Goal: Task Accomplishment & Management: Manage account settings

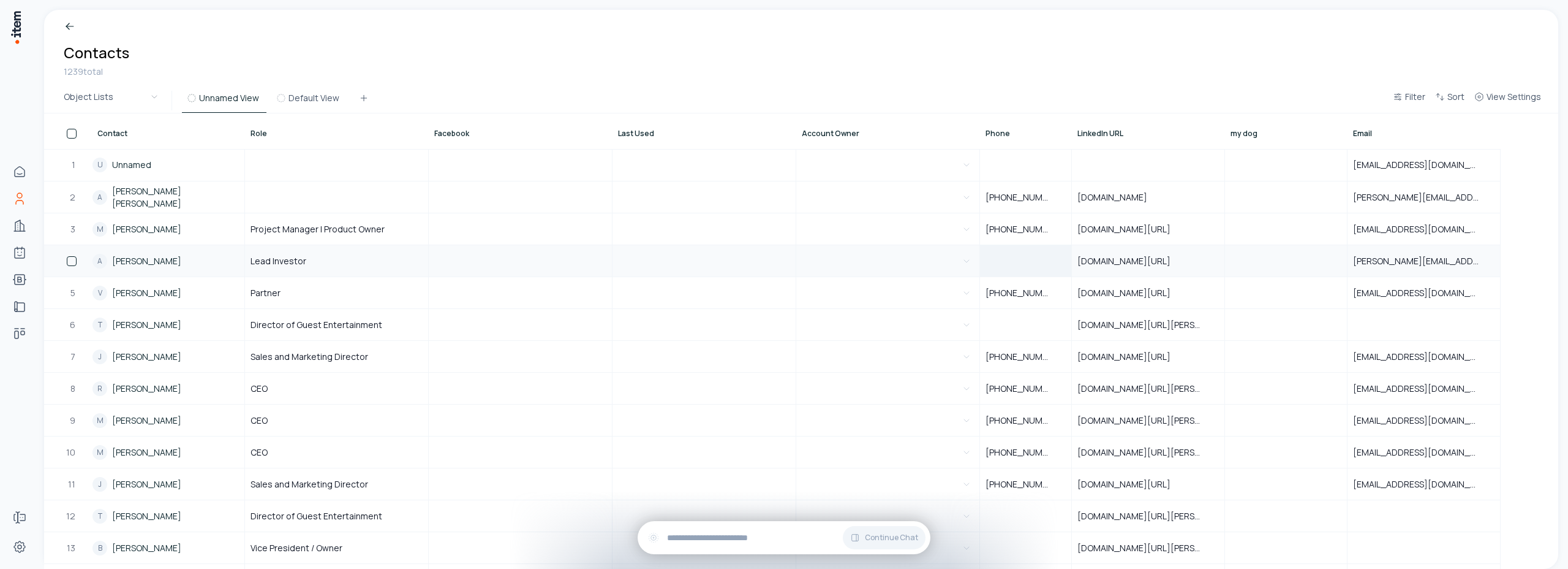
click at [1031, 265] on div at bounding box center [1026, 261] width 90 height 30
type input "******"
click at [930, 318] on button "button" at bounding box center [888, 325] width 172 height 30
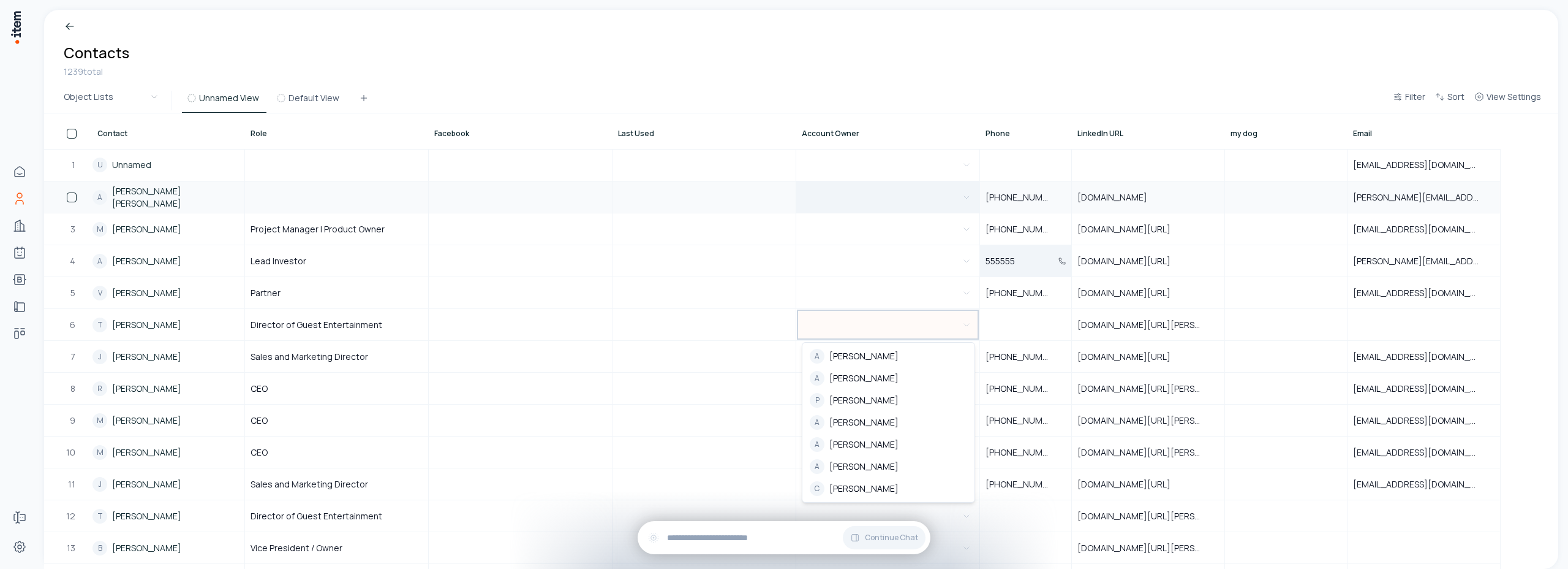
click at [904, 201] on html "Home Contacts Companies Agents Bootcamps Implementations Deals Forms Settings B…" at bounding box center [784, 284] width 1568 height 569
click at [905, 202] on button "button" at bounding box center [888, 197] width 172 height 30
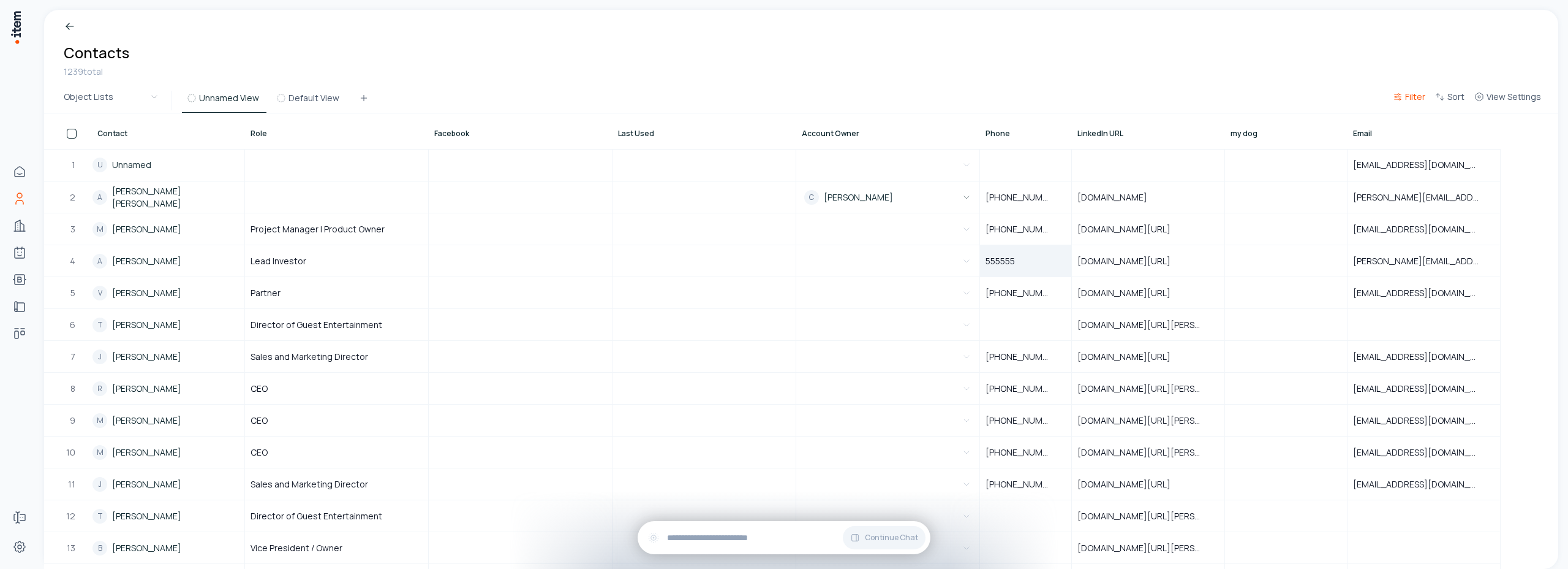
click at [1399, 104] on button "Filter" at bounding box center [1409, 100] width 43 height 22
click at [1122, 163] on button "Add filter" at bounding box center [1260, 160] width 322 height 22
click at [1202, 160] on button "Role" at bounding box center [1160, 158] width 122 height 20
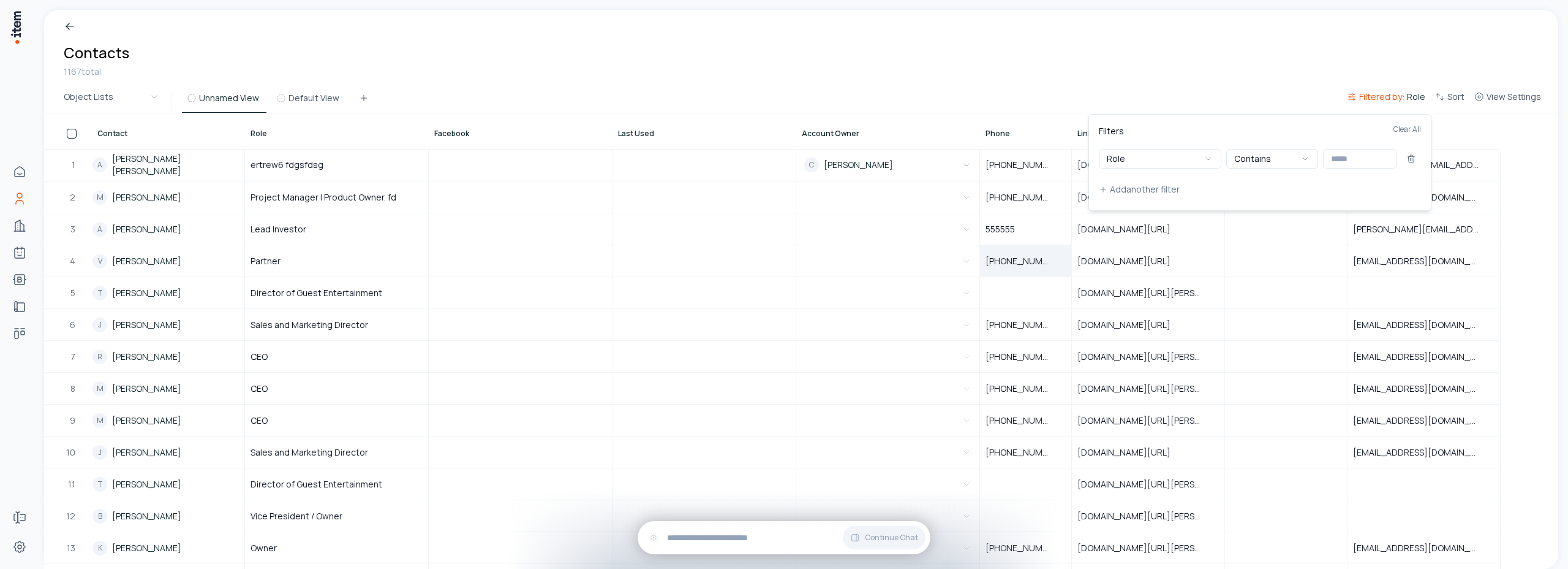
click at [1023, 77] on html "Home Contacts Companies Agents Bootcamps Implementations Deals Forms Settings B…" at bounding box center [784, 284] width 1568 height 569
click at [1524, 93] on span "View Settings" at bounding box center [1513, 97] width 55 height 13
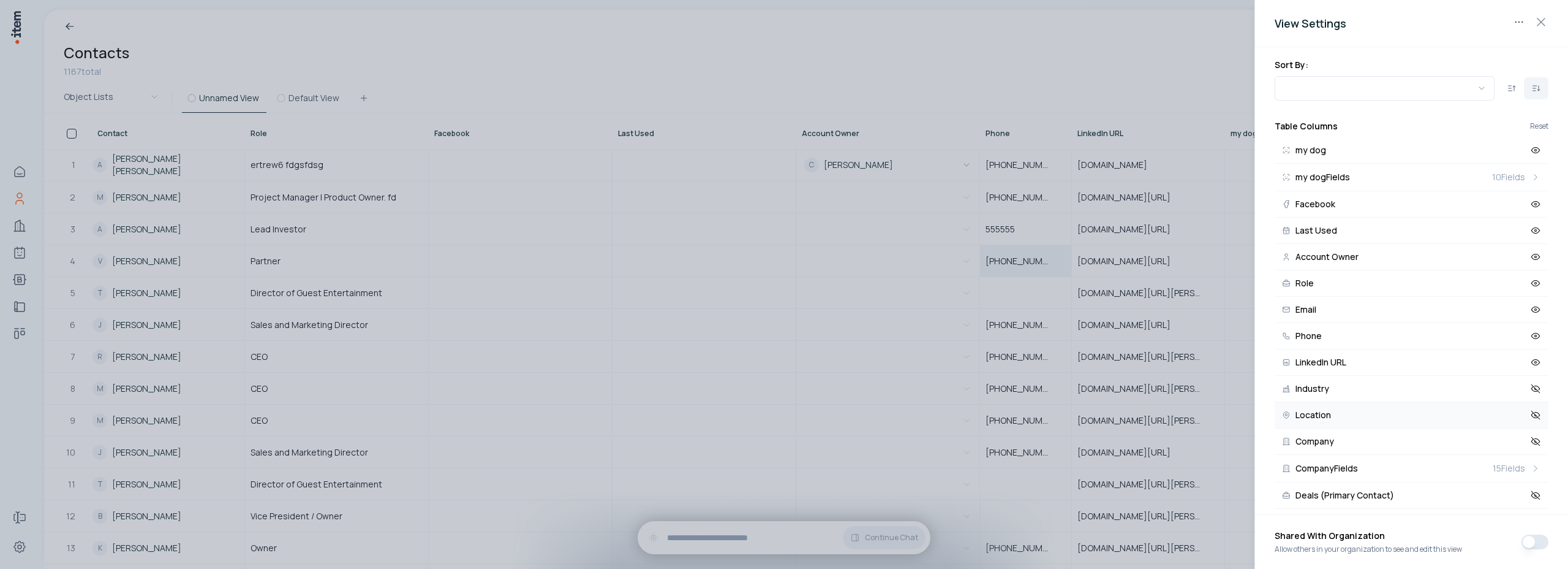
scroll to position [152, 0]
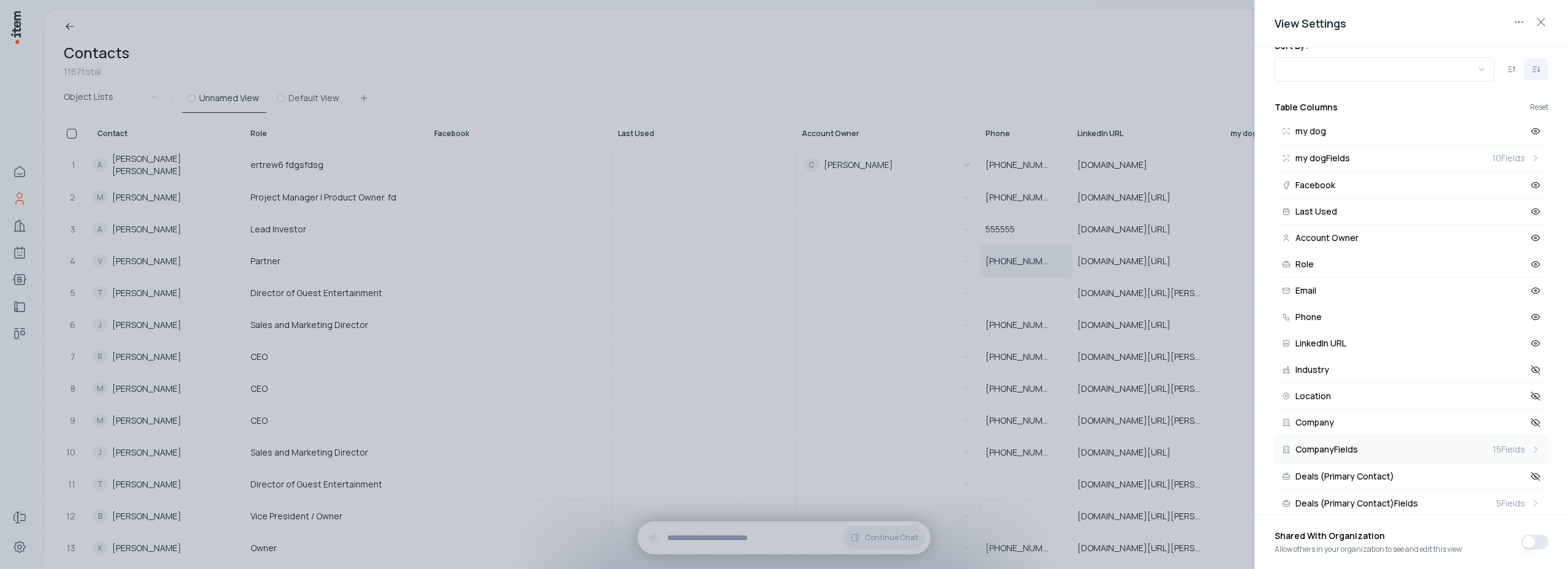
click at [1506, 450] on span "15 Fields" at bounding box center [1509, 450] width 32 height 13
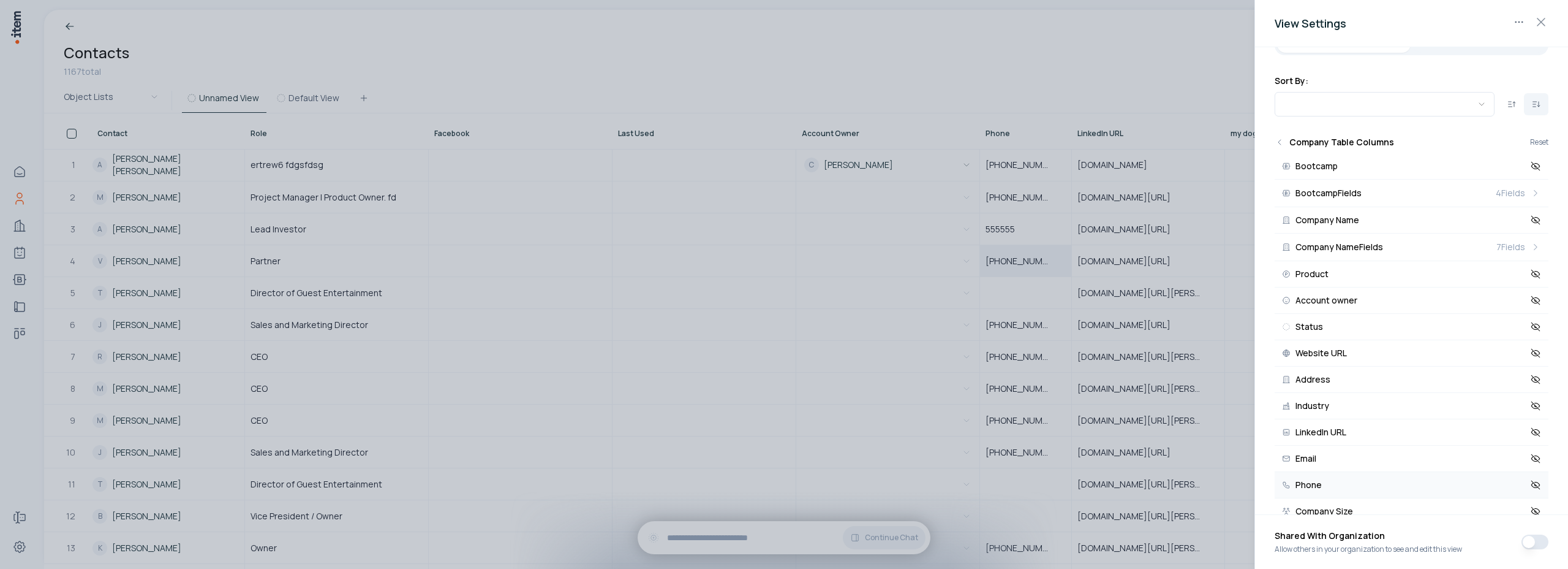
scroll to position [82, 0]
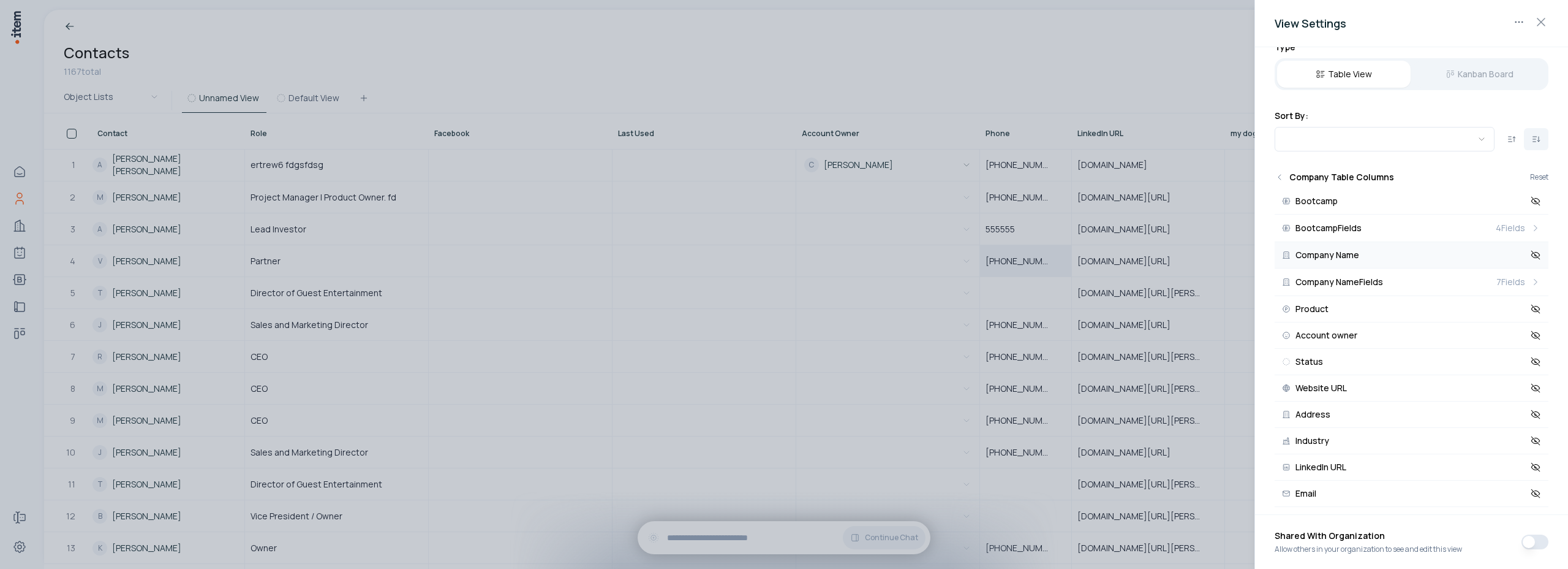
click at [1530, 254] on icon at bounding box center [1536, 255] width 11 height 11
click at [1188, 45] on div at bounding box center [784, 284] width 1568 height 569
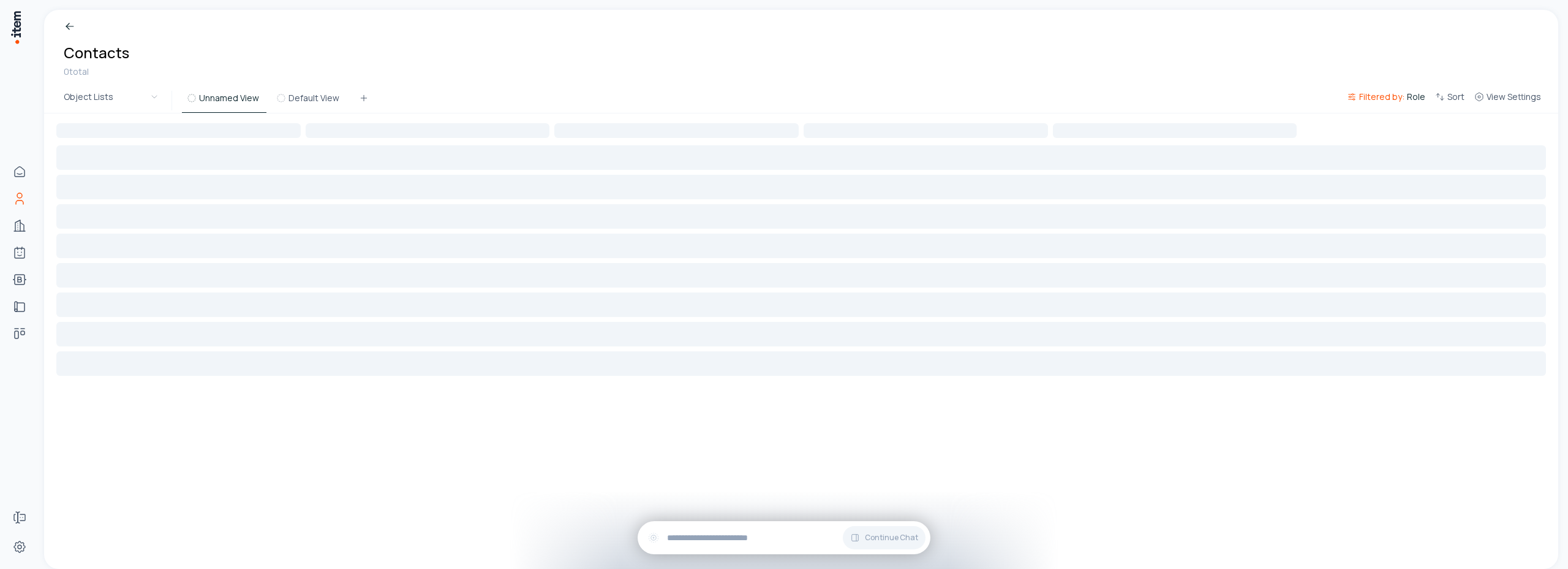
click at [1369, 97] on span "Filtered by:" at bounding box center [1382, 97] width 45 height 13
click at [1412, 163] on icon at bounding box center [1412, 159] width 9 height 9
click at [1237, 46] on html "Home Contacts Companies Agents Bootcamps Implementations Deals Forms Settings B…" at bounding box center [784, 284] width 1568 height 569
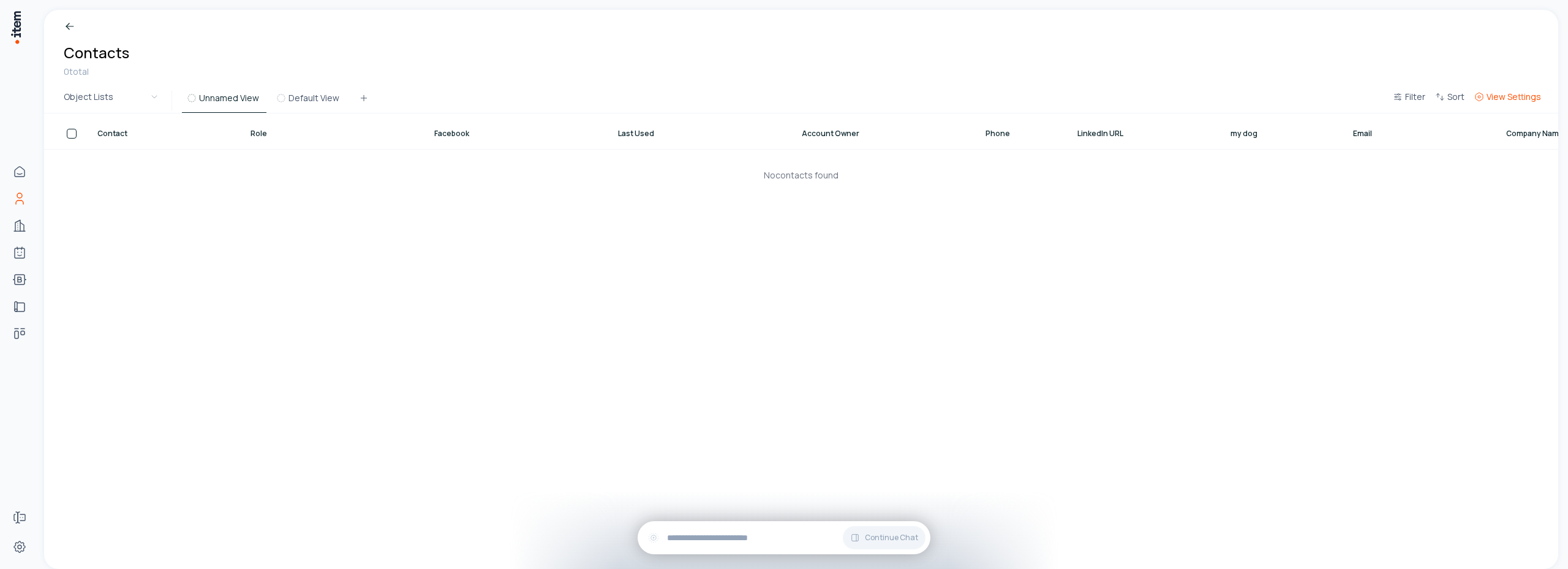
click at [1523, 96] on span "View Settings" at bounding box center [1513, 97] width 55 height 13
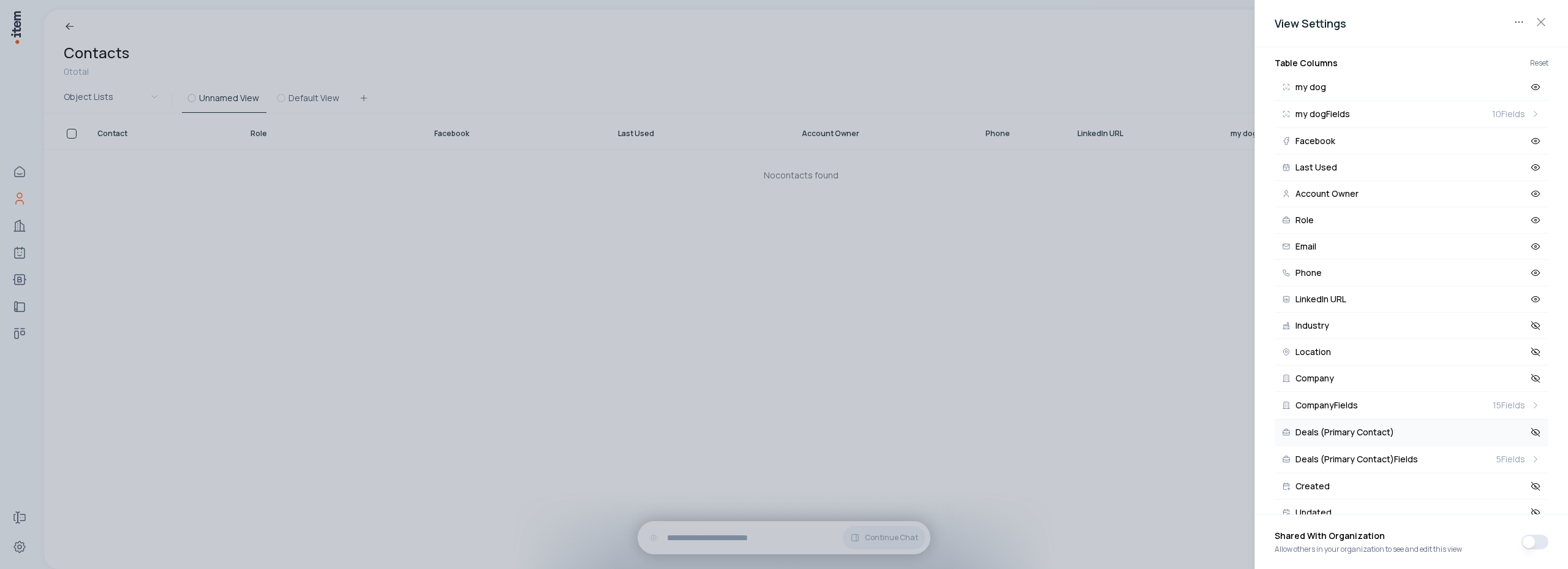
scroll to position [223, 0]
click at [1497, 381] on span "15 Fields" at bounding box center [1509, 379] width 32 height 13
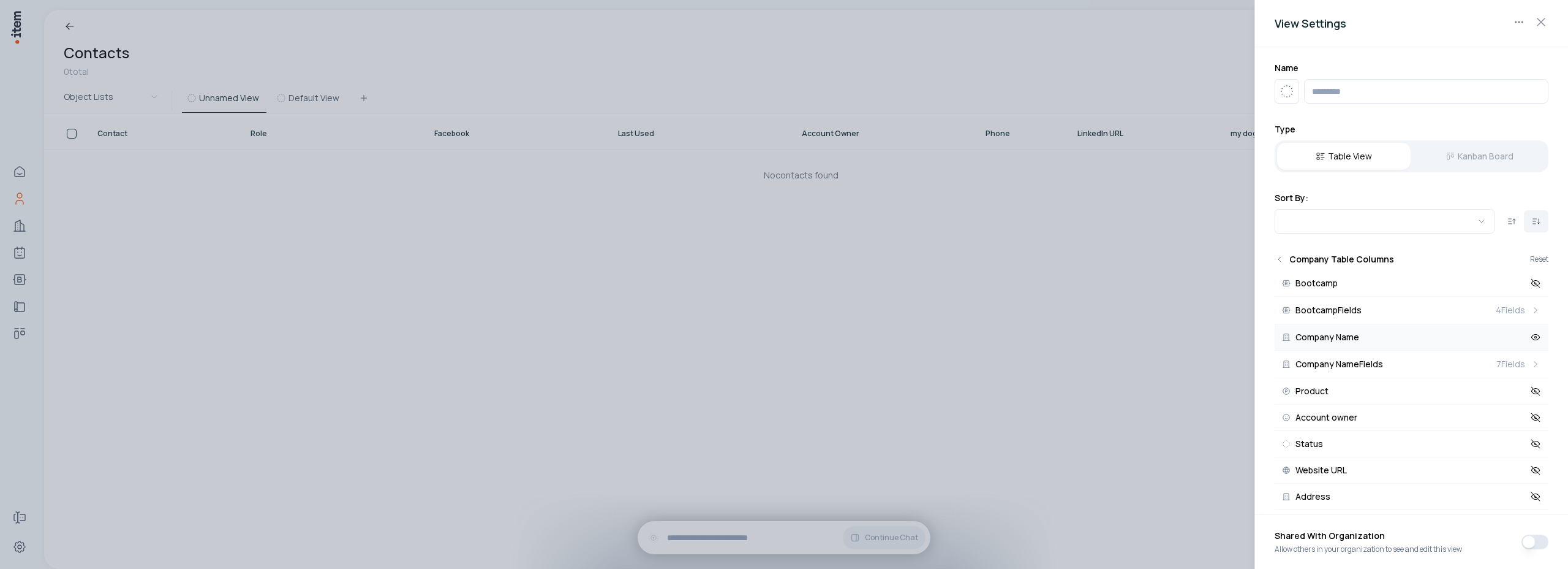
click at [1531, 338] on icon at bounding box center [1536, 337] width 11 height 11
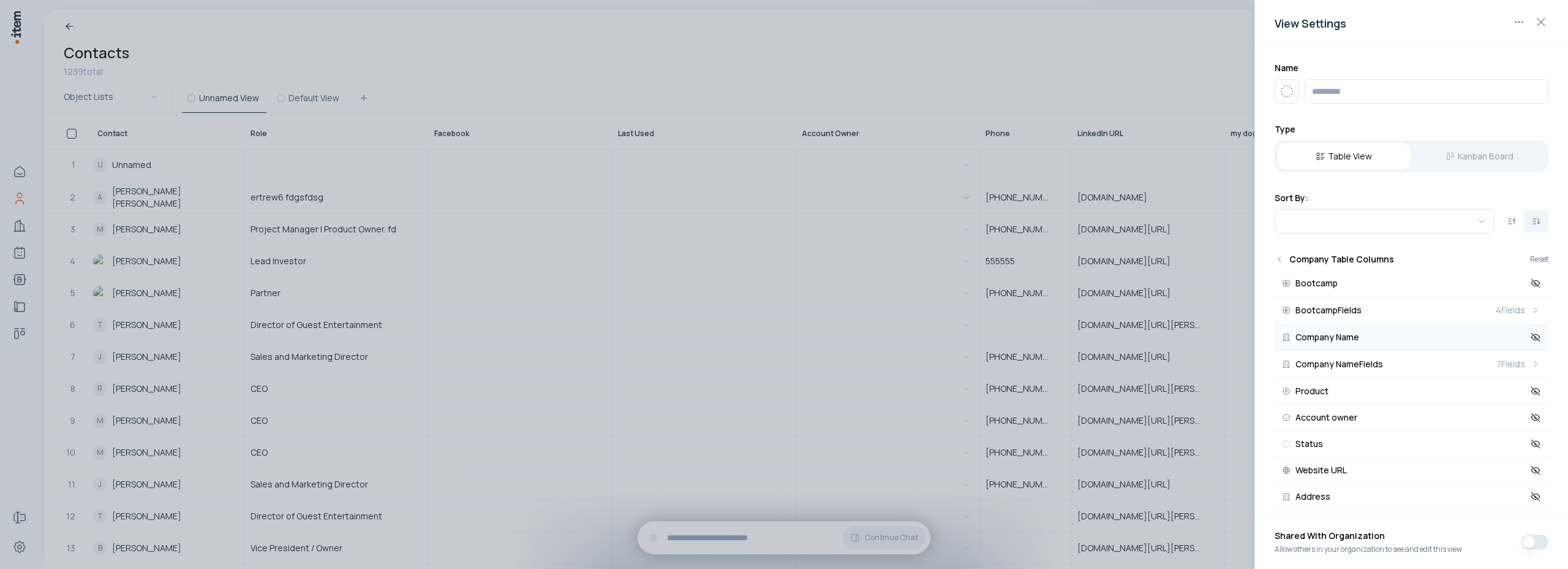
click at [1093, 47] on div at bounding box center [784, 284] width 1568 height 569
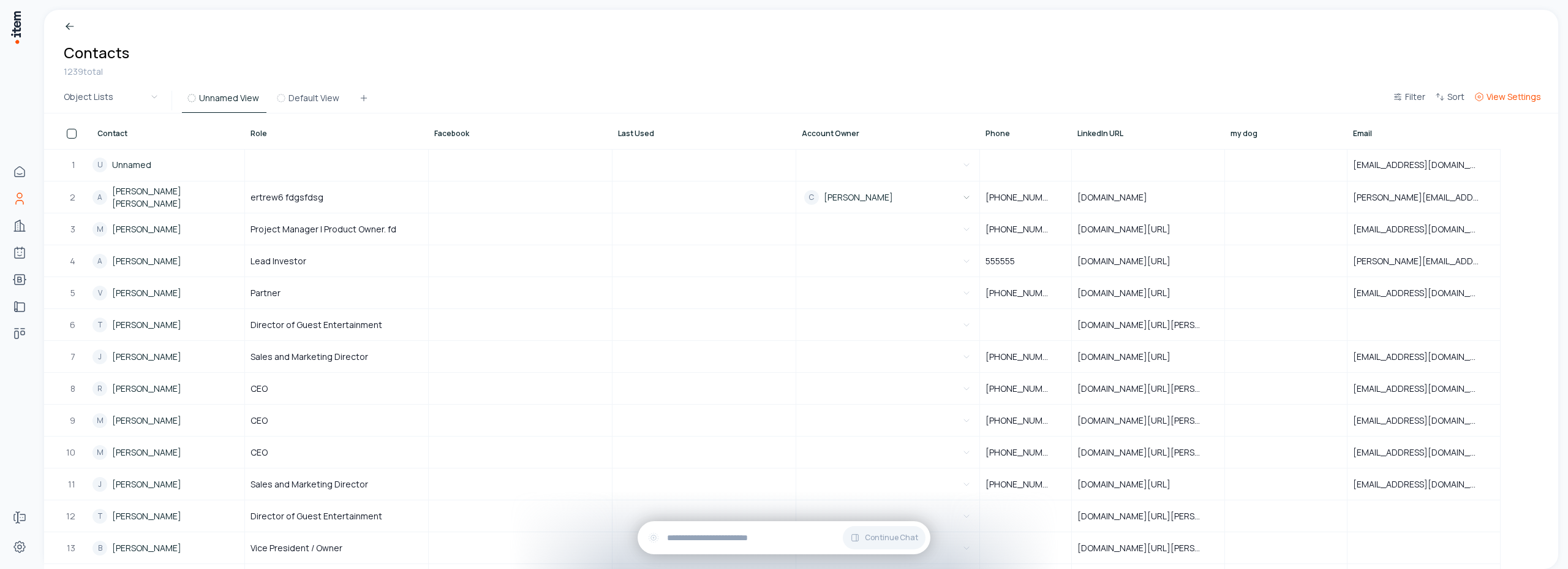
click at [1491, 92] on span "View Settings" at bounding box center [1513, 97] width 55 height 13
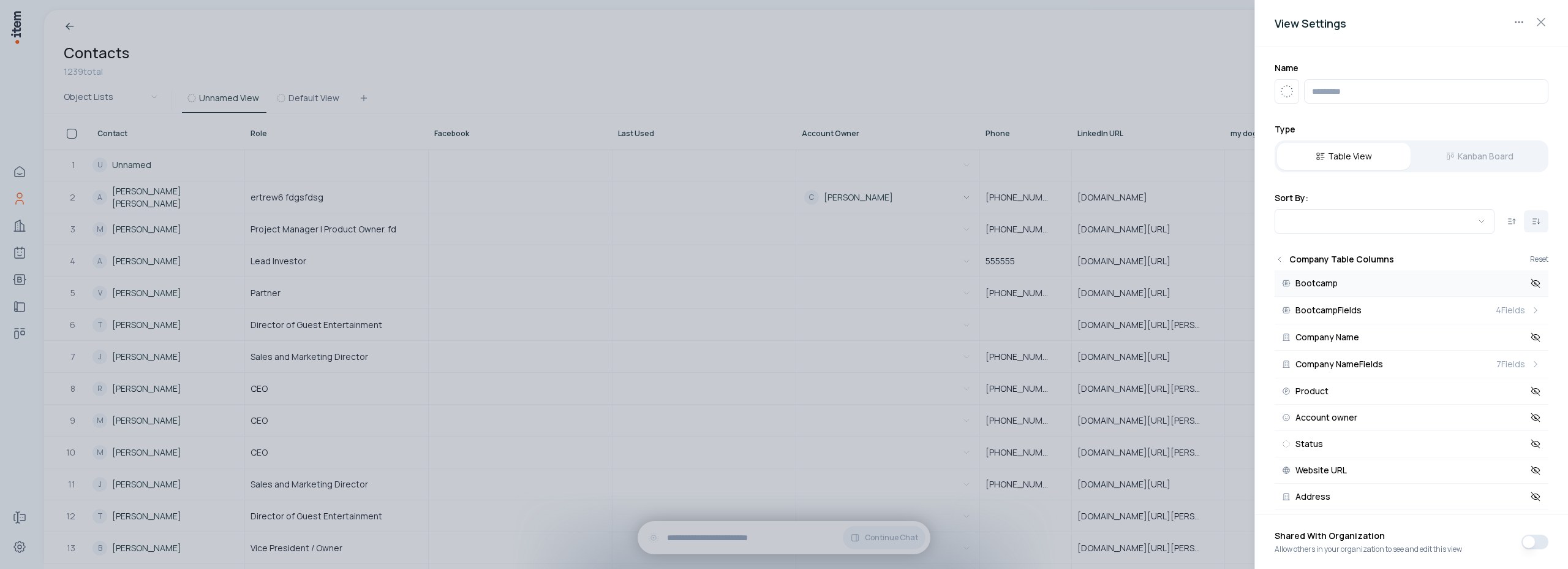
click at [1532, 288] on button "Bootcamp" at bounding box center [1412, 283] width 274 height 26
click at [1029, 33] on div at bounding box center [784, 284] width 1568 height 569
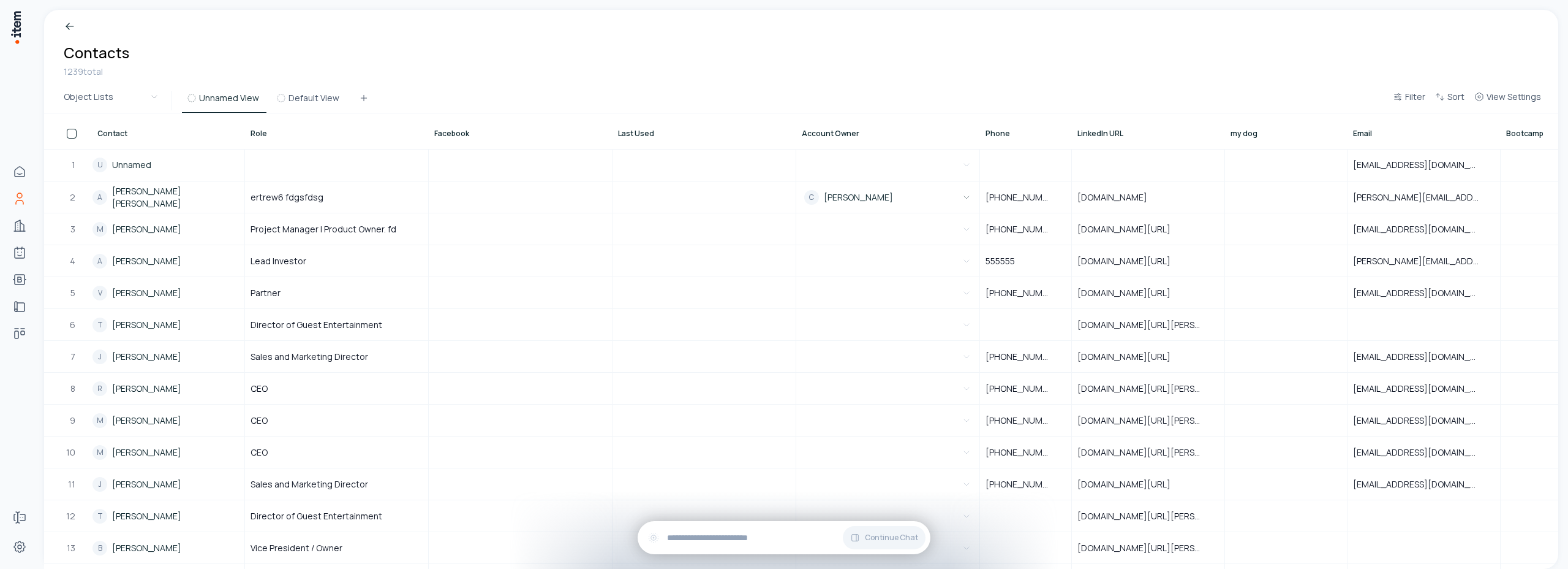
scroll to position [0, 76]
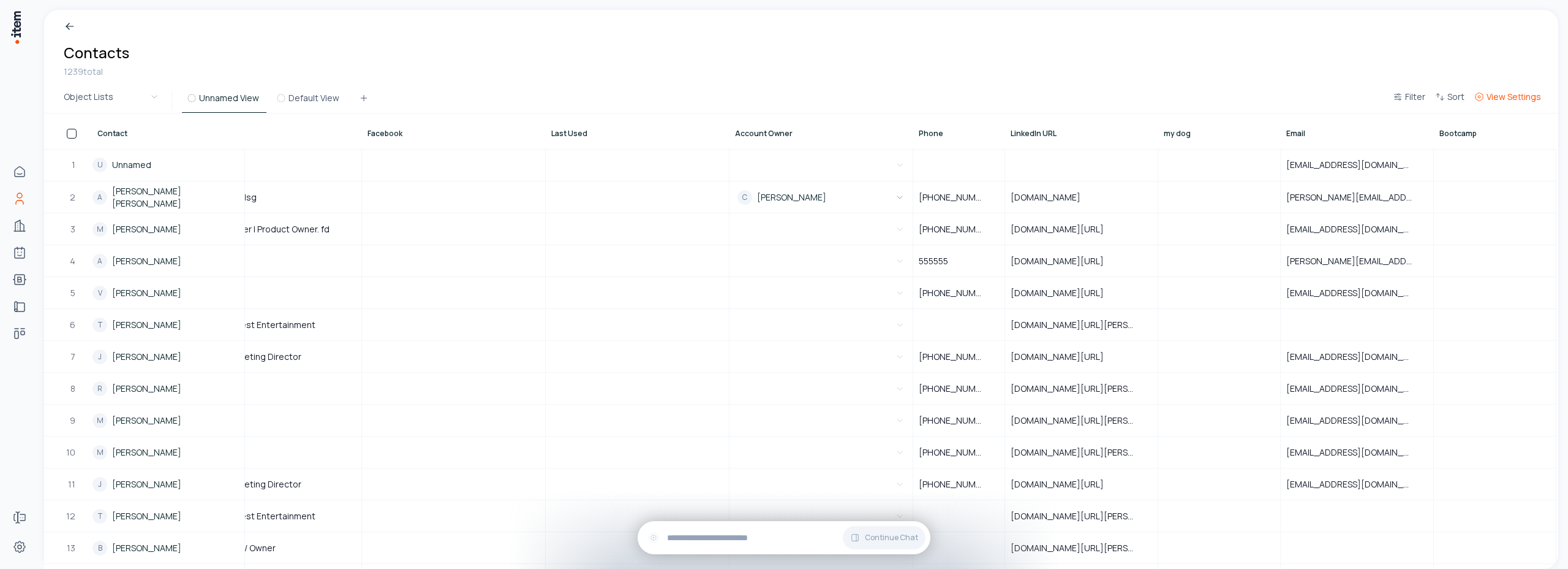
click at [1487, 104] on button "View Settings" at bounding box center [1508, 100] width 77 height 22
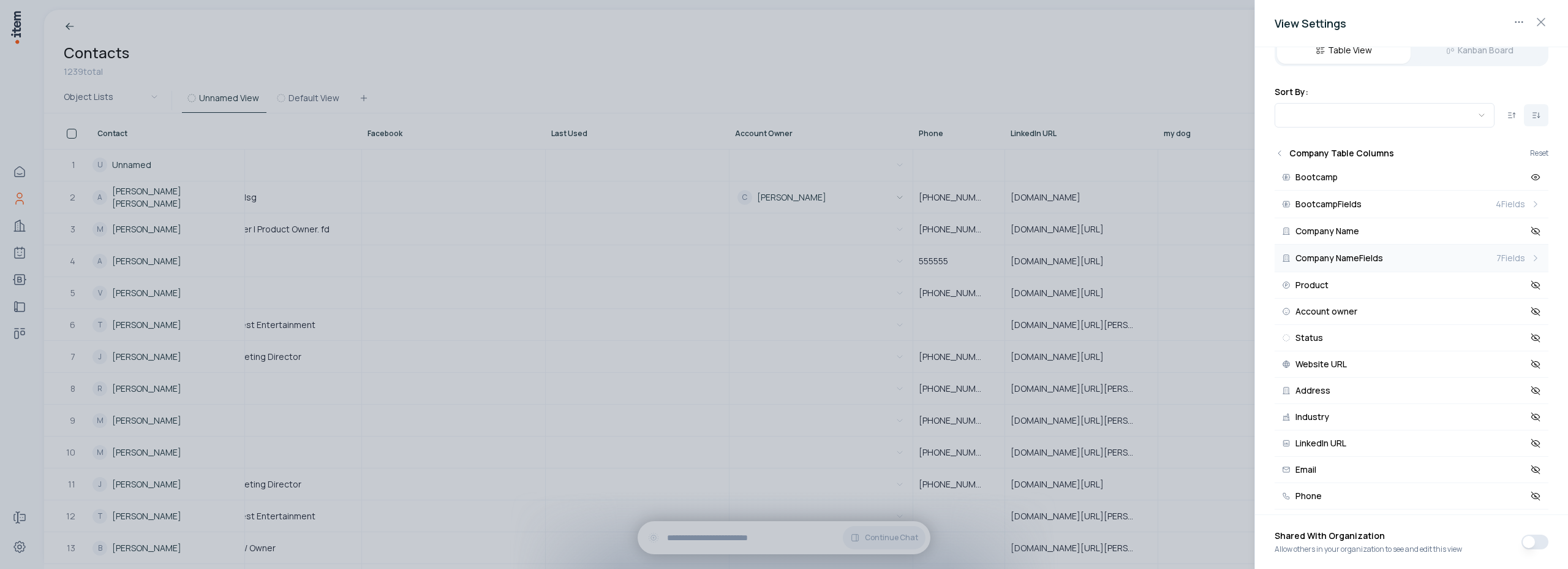
scroll to position [0, 67]
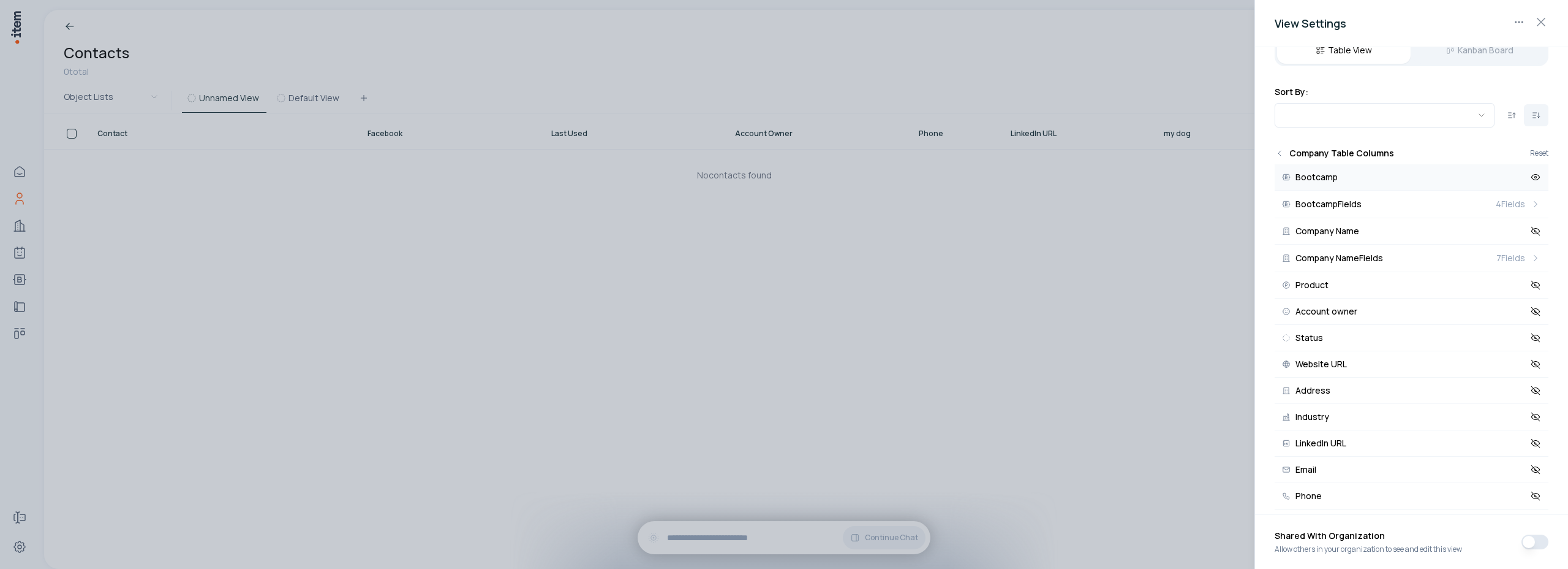
click at [1536, 177] on icon at bounding box center [1536, 177] width 2 height 2
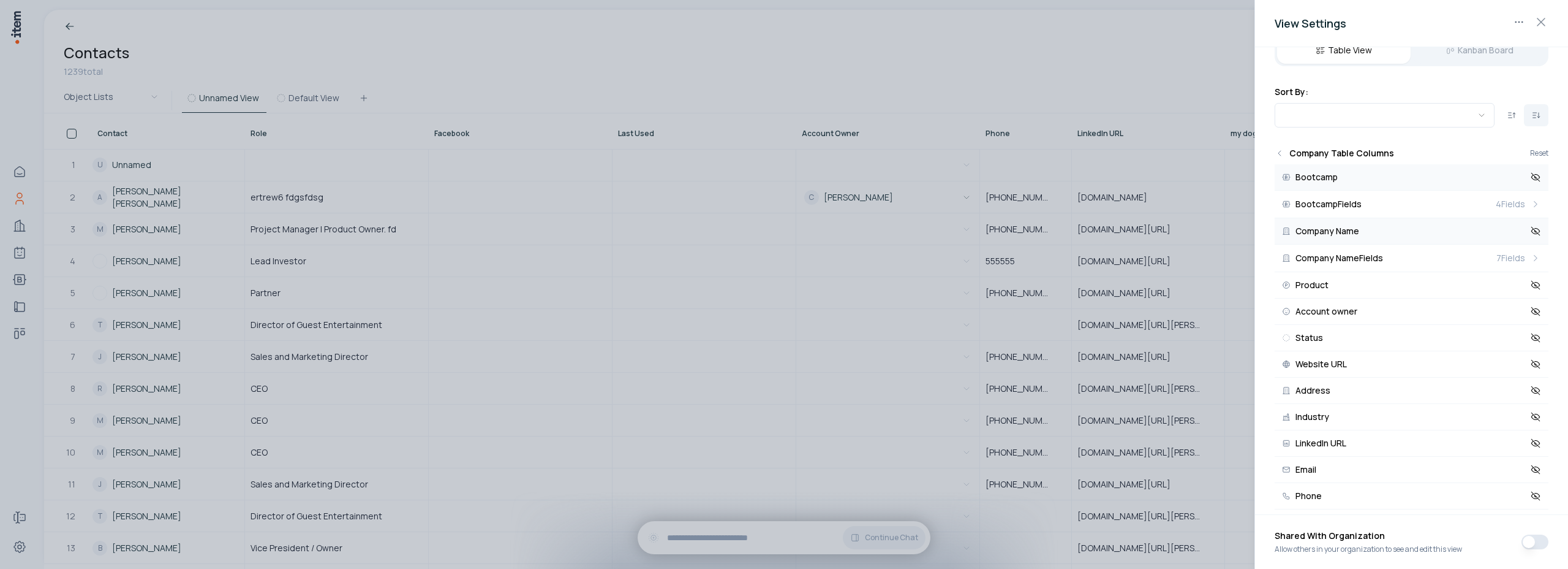
scroll to position [0, 0]
click at [1532, 233] on icon at bounding box center [1536, 231] width 9 height 6
click at [1137, 62] on div at bounding box center [784, 284] width 1568 height 569
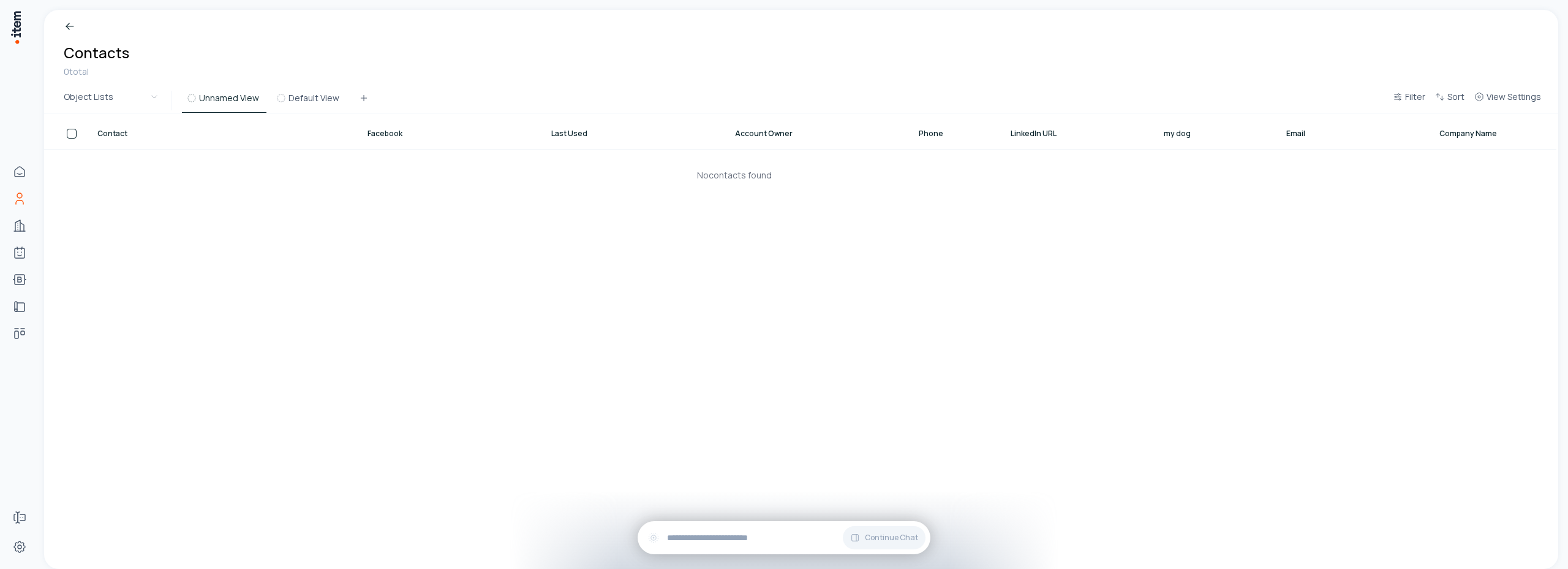
scroll to position [0, 67]
